Goal: Communication & Community: Answer question/provide support

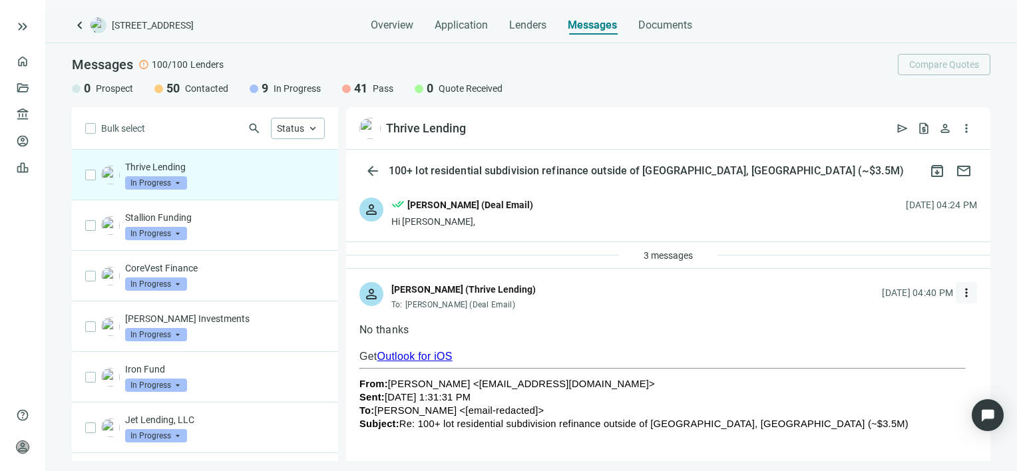
click at [960, 292] on span "more_vert" at bounding box center [966, 292] width 13 height 13
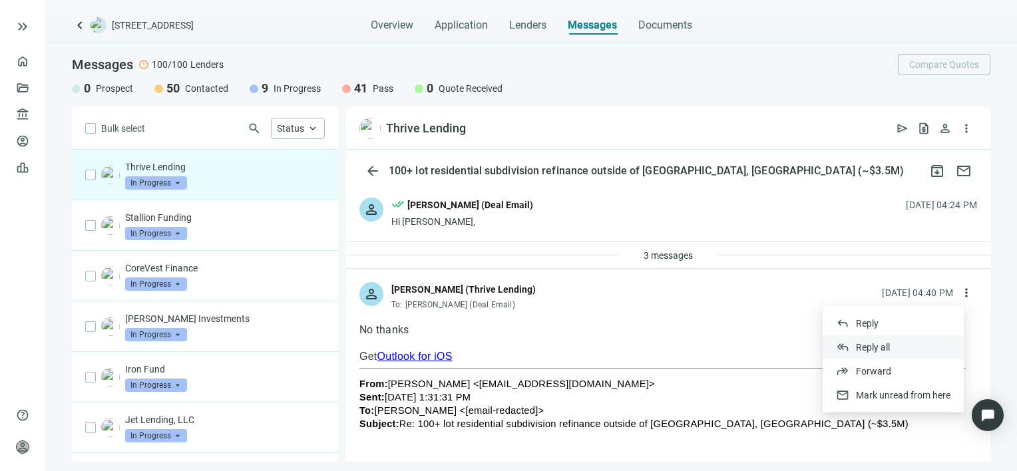
click at [884, 345] on span "Reply all" at bounding box center [873, 347] width 34 height 11
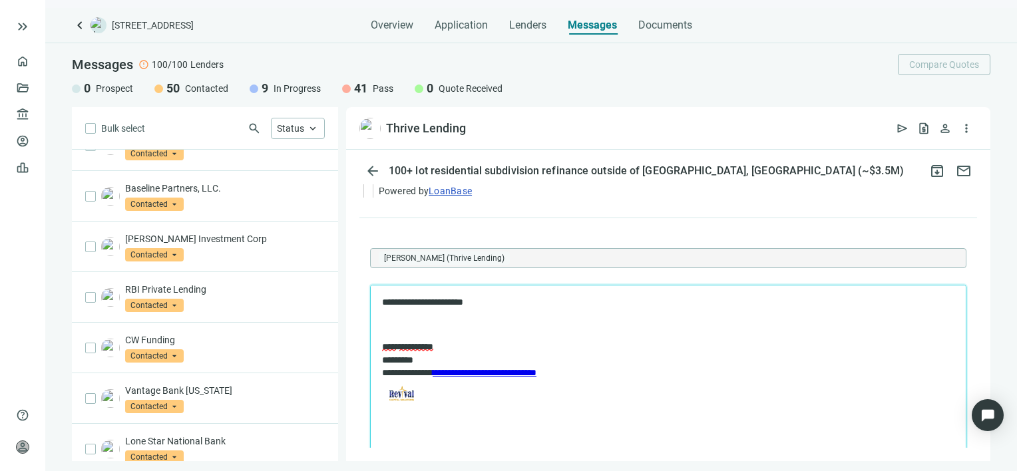
scroll to position [1582, 0]
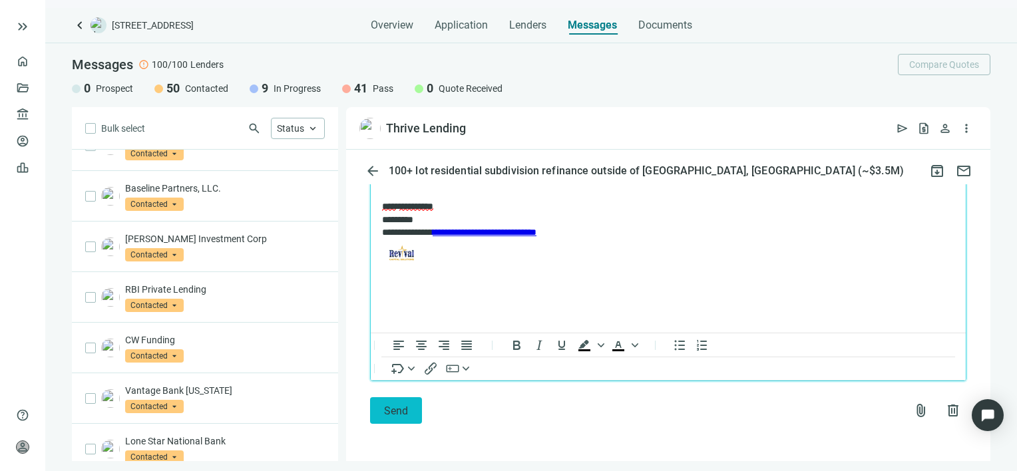
click at [406, 411] on span "Send" at bounding box center [396, 411] width 24 height 13
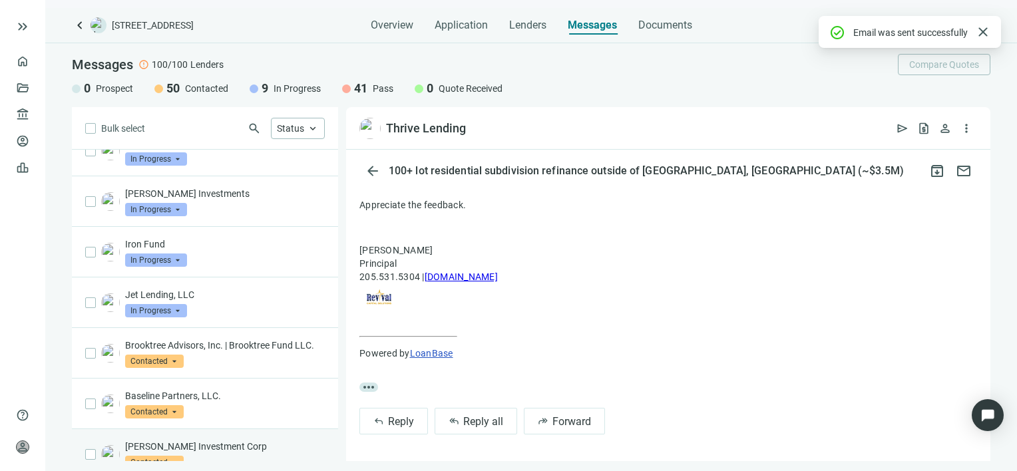
scroll to position [0, 0]
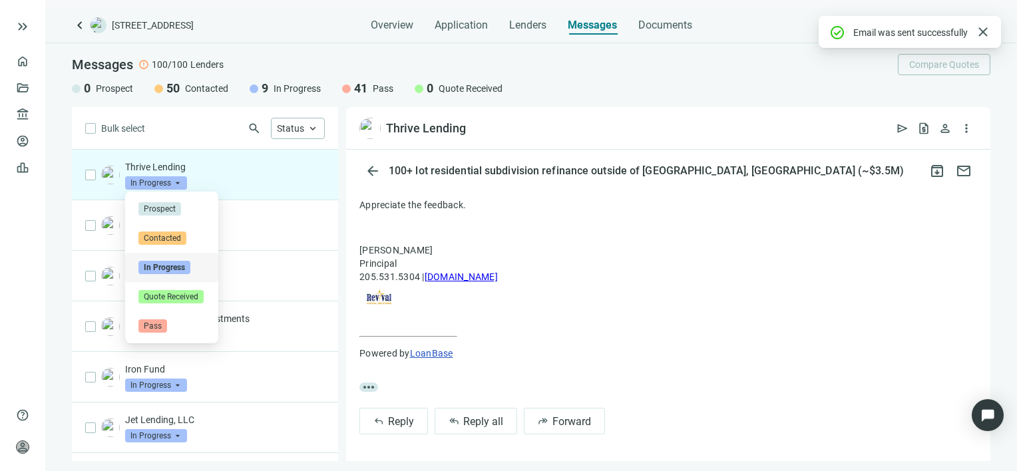
click at [178, 184] on span "In Progress" at bounding box center [156, 182] width 62 height 13
click at [153, 324] on span "Pass" at bounding box center [152, 325] width 29 height 13
